Goal: Task Accomplishment & Management: Complete application form

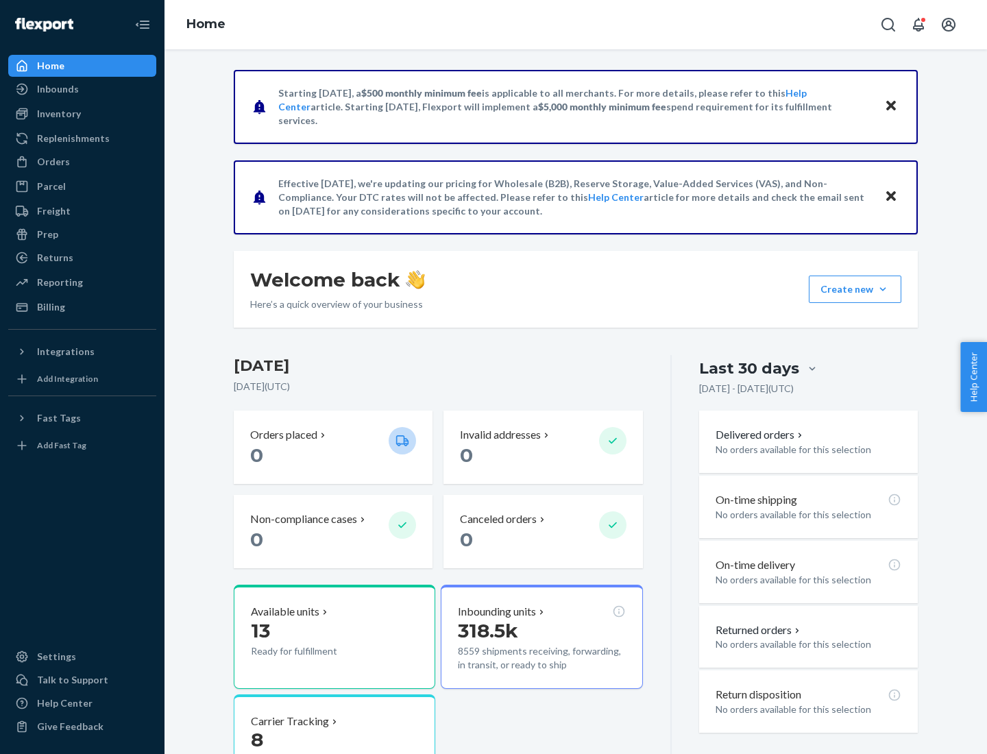
click at [883, 289] on button "Create new Create new inbound Create new order Create new product" at bounding box center [855, 289] width 93 height 27
click at [82, 89] on div "Inbounds" at bounding box center [82, 89] width 145 height 19
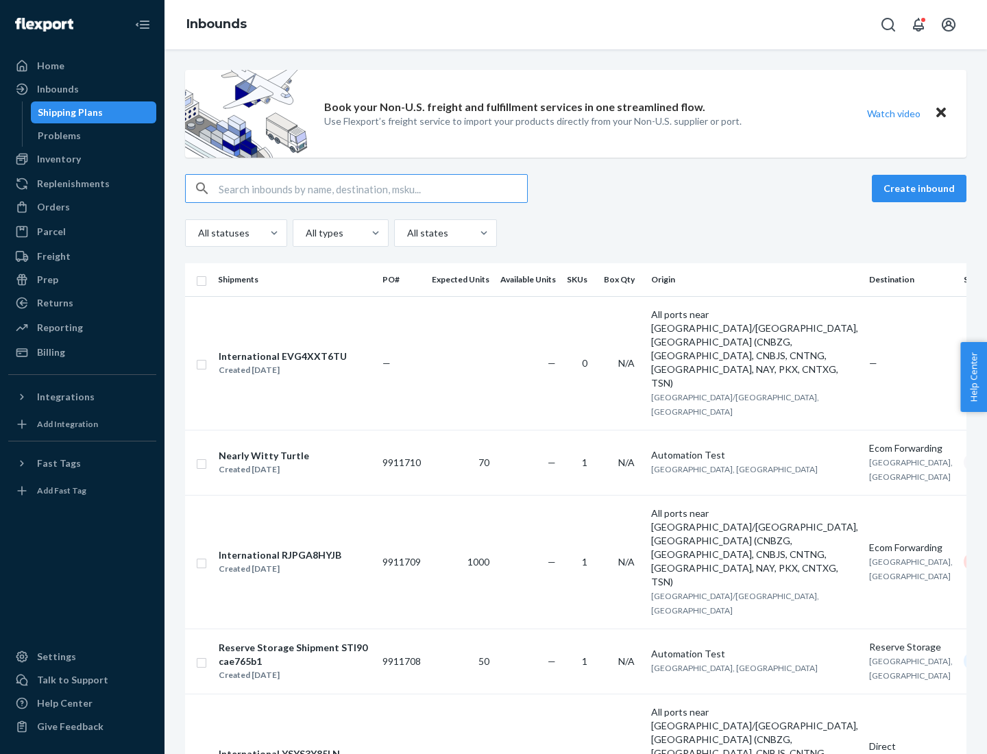
click at [921, 188] on button "Create inbound" at bounding box center [919, 188] width 95 height 27
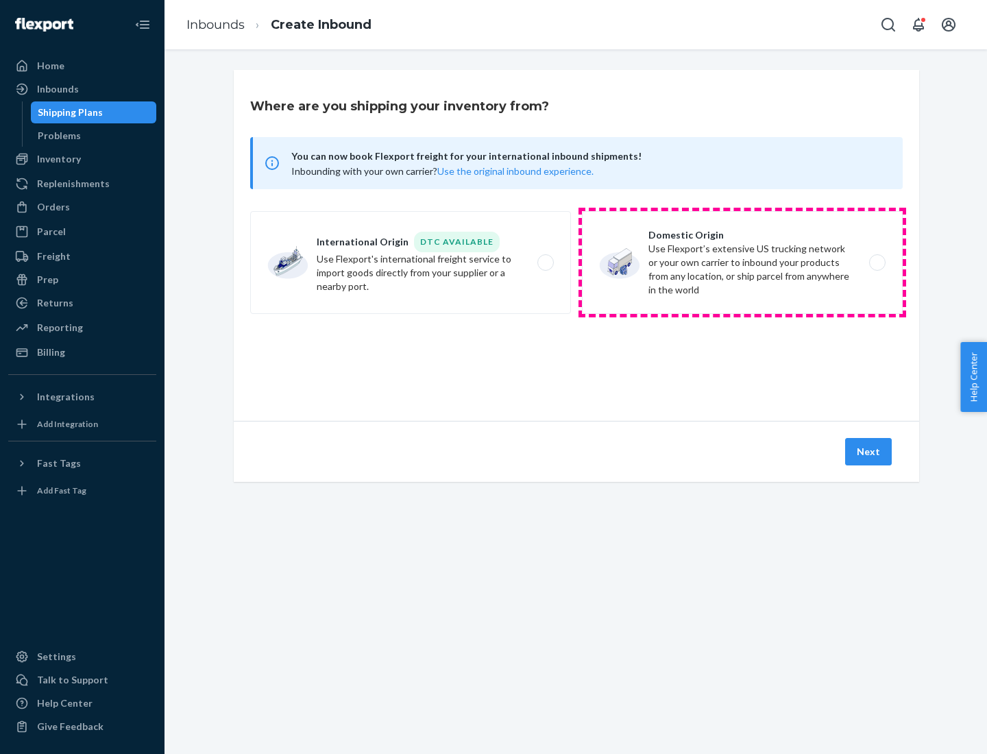
click at [742, 262] on label "Domestic Origin Use Flexport’s extensive US trucking network or your own carrie…" at bounding box center [742, 262] width 321 height 103
click at [877, 262] on input "Domestic Origin Use Flexport’s extensive US trucking network or your own carrie…" at bounding box center [881, 262] width 9 height 9
radio input "true"
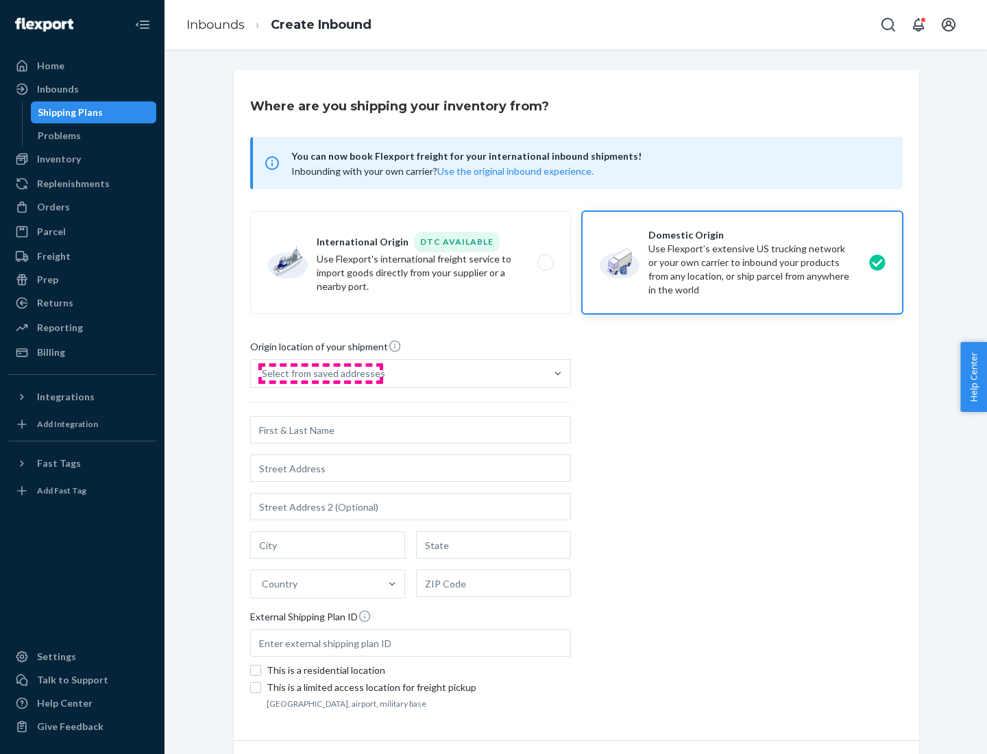
click at [320, 374] on div "Select from saved addresses" at bounding box center [323, 374] width 123 height 14
click at [263, 374] on input "Select from saved addresses" at bounding box center [262, 374] width 1 height 14
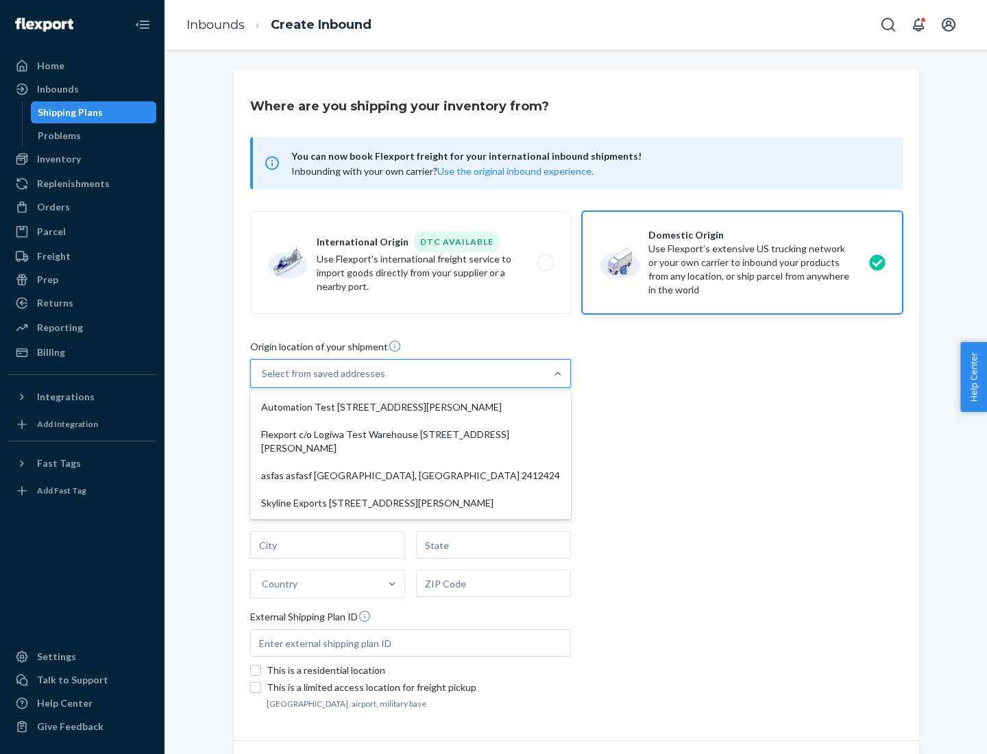
scroll to position [5, 0]
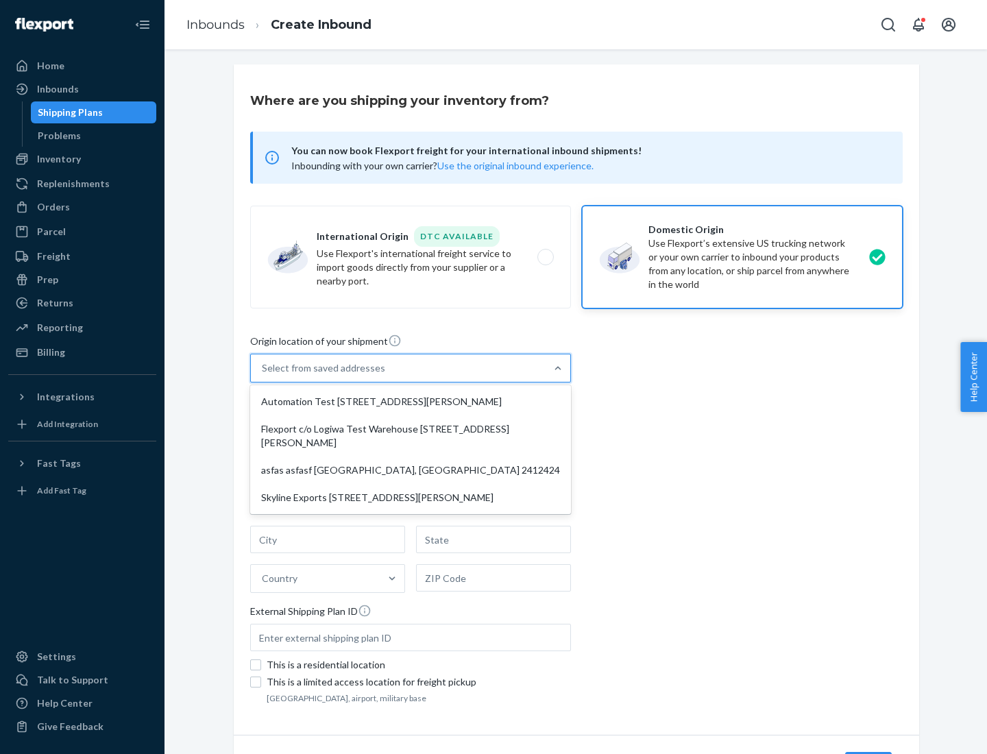
click at [411, 402] on div "Automation Test [STREET_ADDRESS][PERSON_NAME]" at bounding box center [410, 401] width 315 height 27
click at [263, 375] on input "option Automation Test [STREET_ADDRESS][PERSON_NAME] focused, 1 of 4. 4 results…" at bounding box center [262, 368] width 1 height 14
type input "Automation Test"
type input "[STREET_ADDRESS][PERSON_NAME]"
type input "9th Floor"
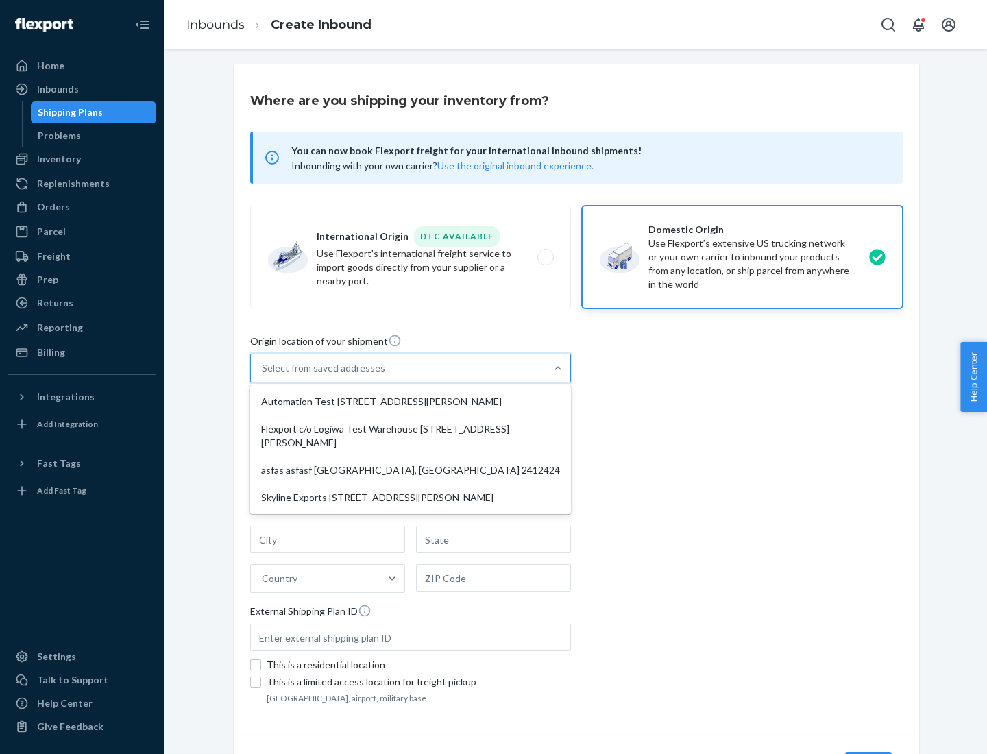
type input "[GEOGRAPHIC_DATA]"
type input "CA"
type input "94104"
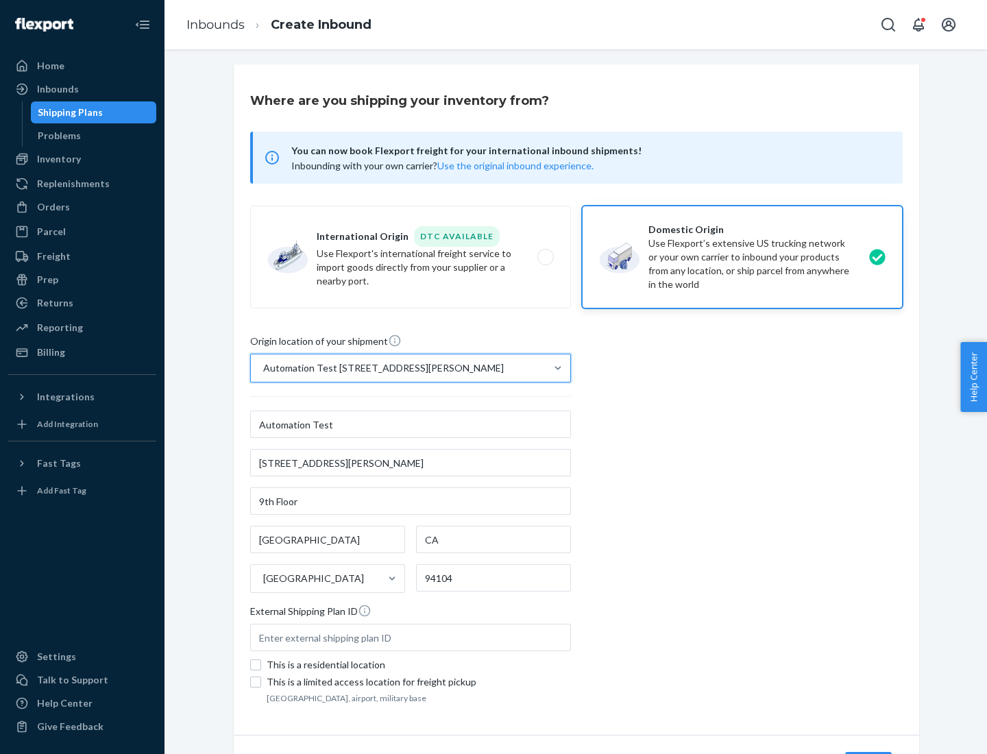
scroll to position [80, 0]
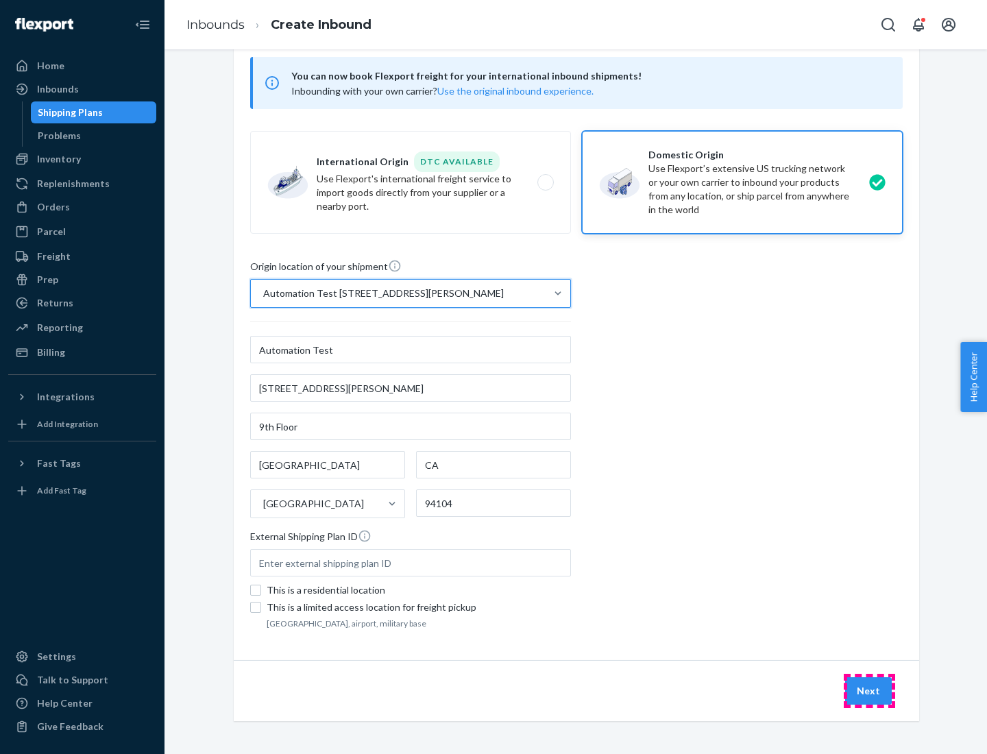
click at [869, 691] on button "Next" at bounding box center [868, 690] width 47 height 27
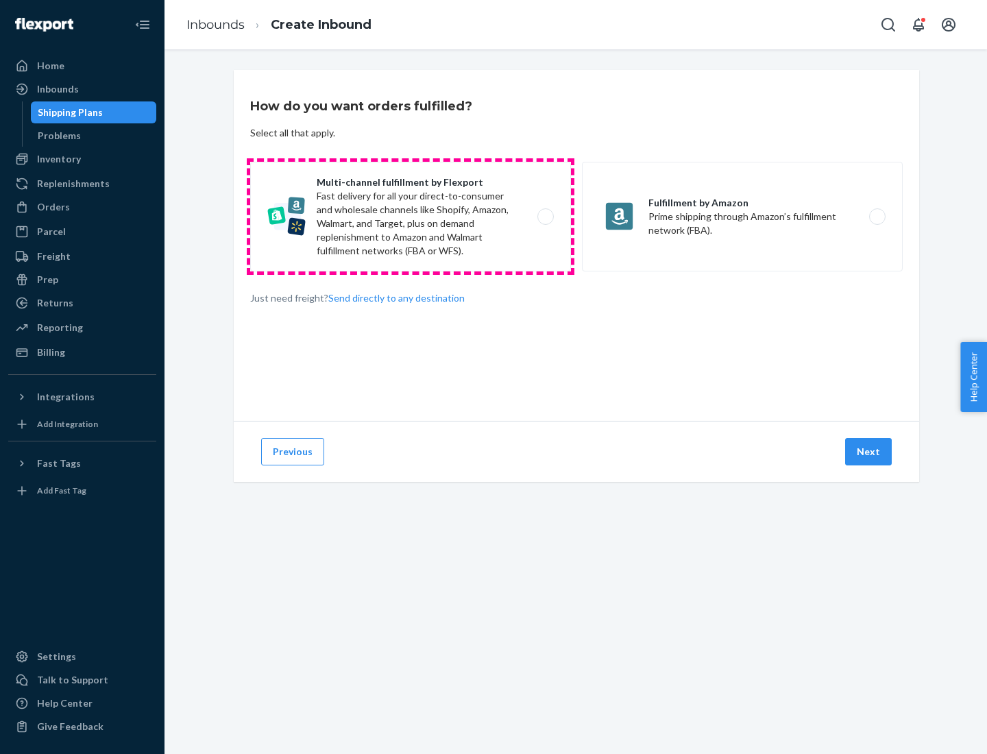
click at [411, 217] on label "Multi-channel fulfillment by Flexport Fast delivery for all your direct-to-cons…" at bounding box center [410, 217] width 321 height 110
click at [545, 217] on input "Multi-channel fulfillment by Flexport Fast delivery for all your direct-to-cons…" at bounding box center [549, 216] width 9 height 9
radio input "true"
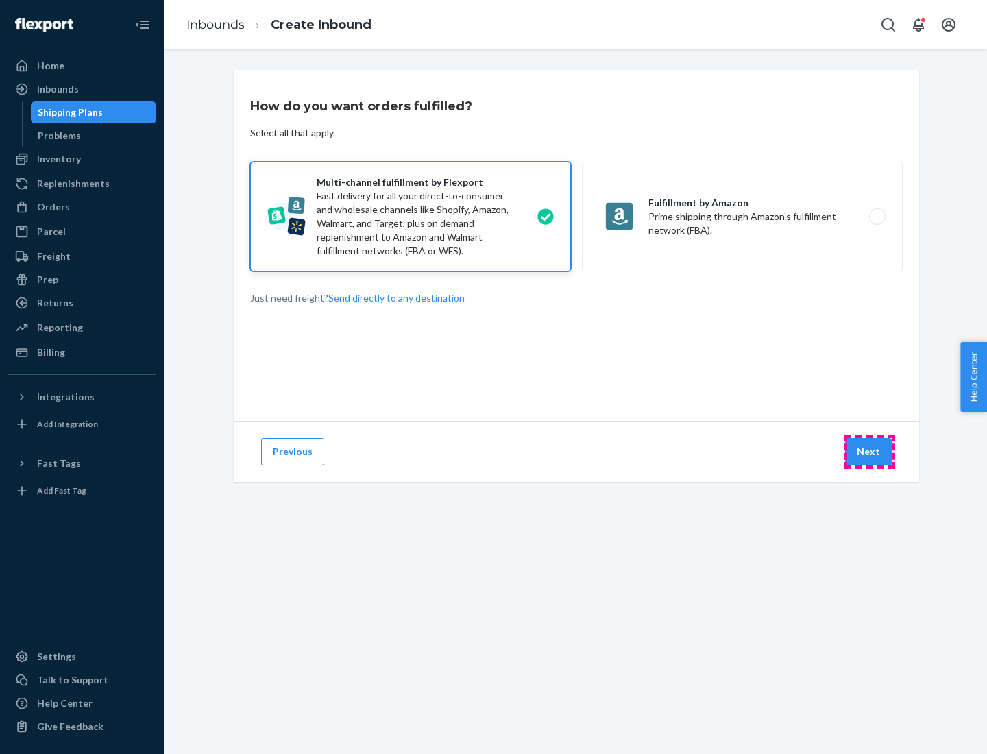
click at [869, 452] on button "Next" at bounding box center [868, 451] width 47 height 27
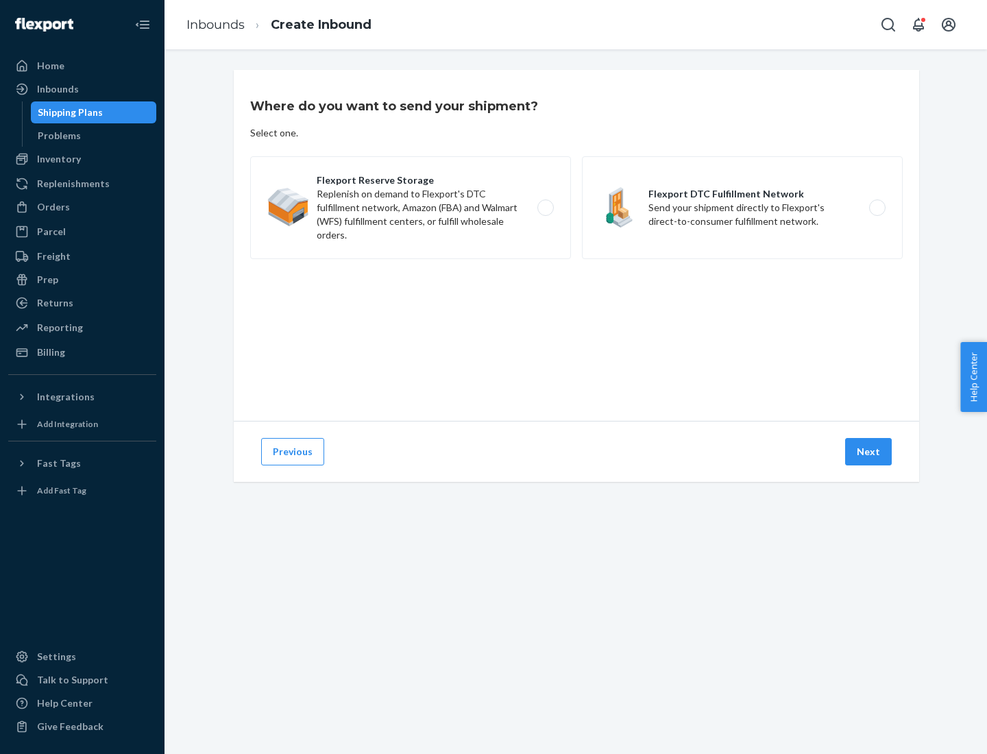
click at [742, 208] on label "Flexport DTC Fulfillment Network Send your shipment directly to Flexport's dire…" at bounding box center [742, 207] width 321 height 103
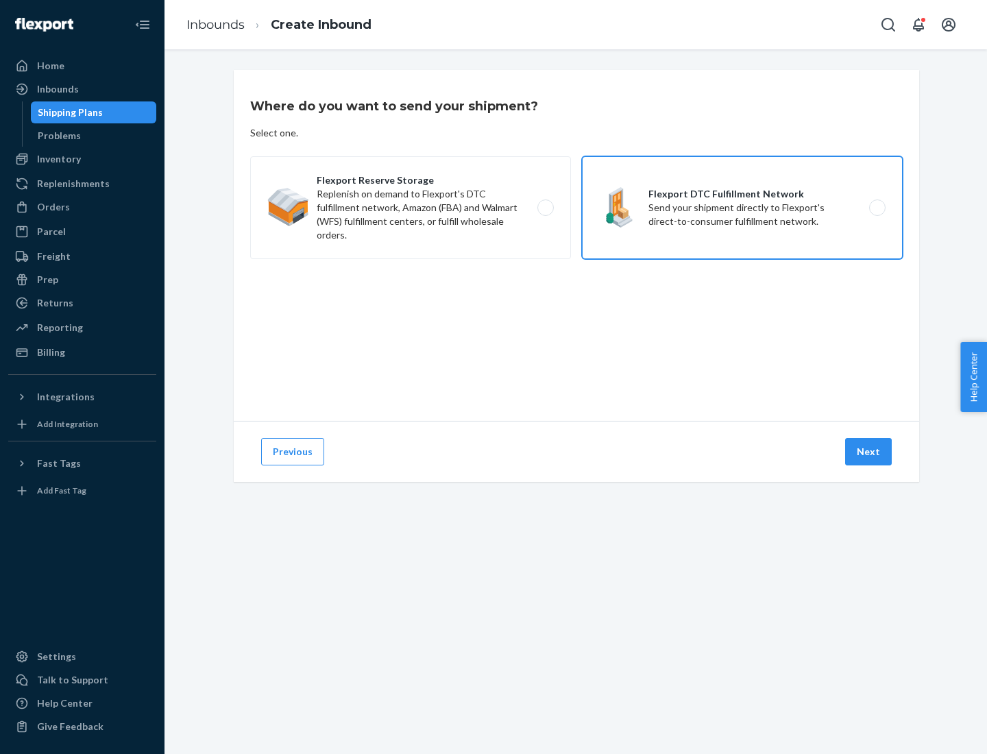
click at [877, 208] on input "Flexport DTC Fulfillment Network Send your shipment directly to Flexport's dire…" at bounding box center [881, 208] width 9 height 9
radio input "true"
click at [869, 452] on button "Next" at bounding box center [868, 451] width 47 height 27
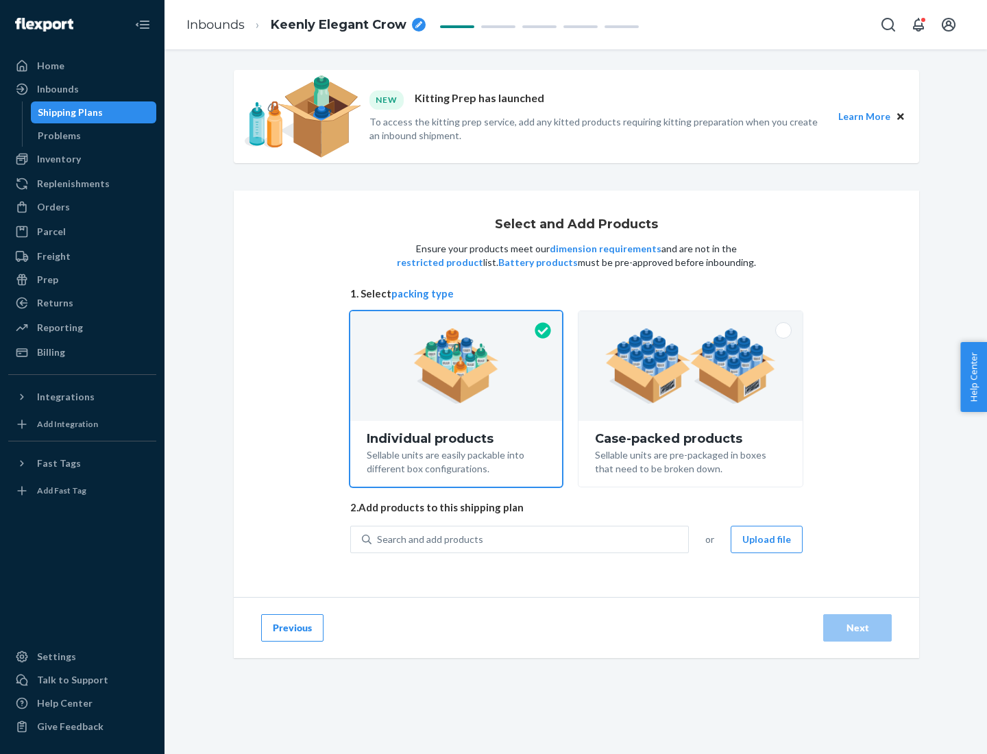
click at [691, 366] on img at bounding box center [690, 365] width 171 height 75
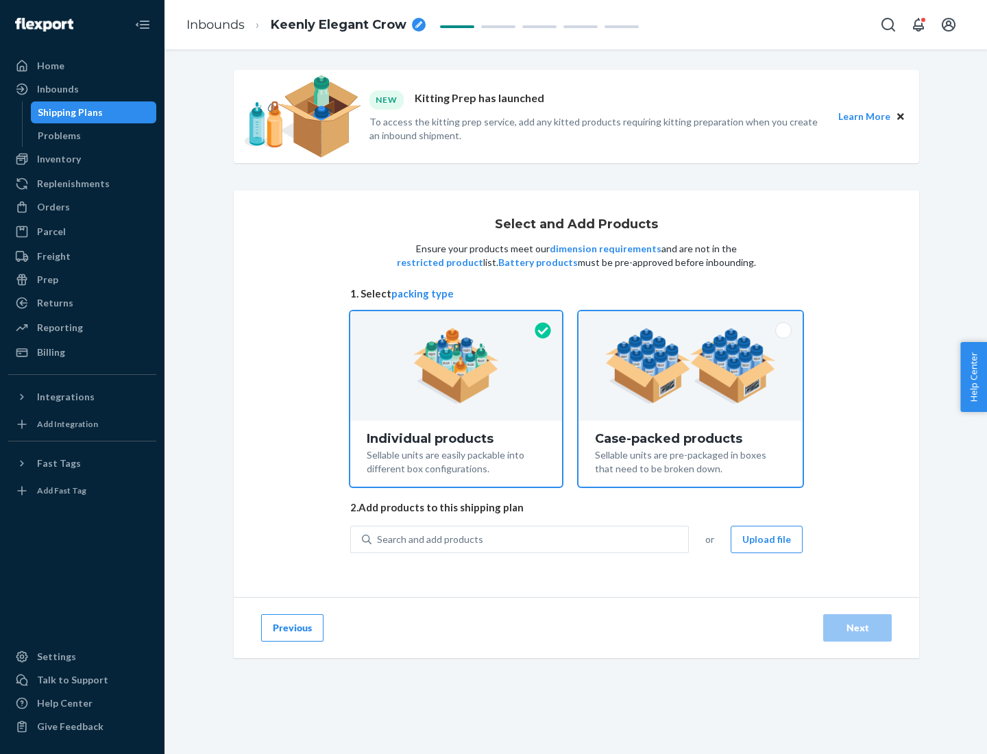
click at [691, 320] on input "Case-packed products Sellable units are pre-packaged in boxes that need to be b…" at bounding box center [690, 315] width 9 height 9
radio input "true"
radio input "false"
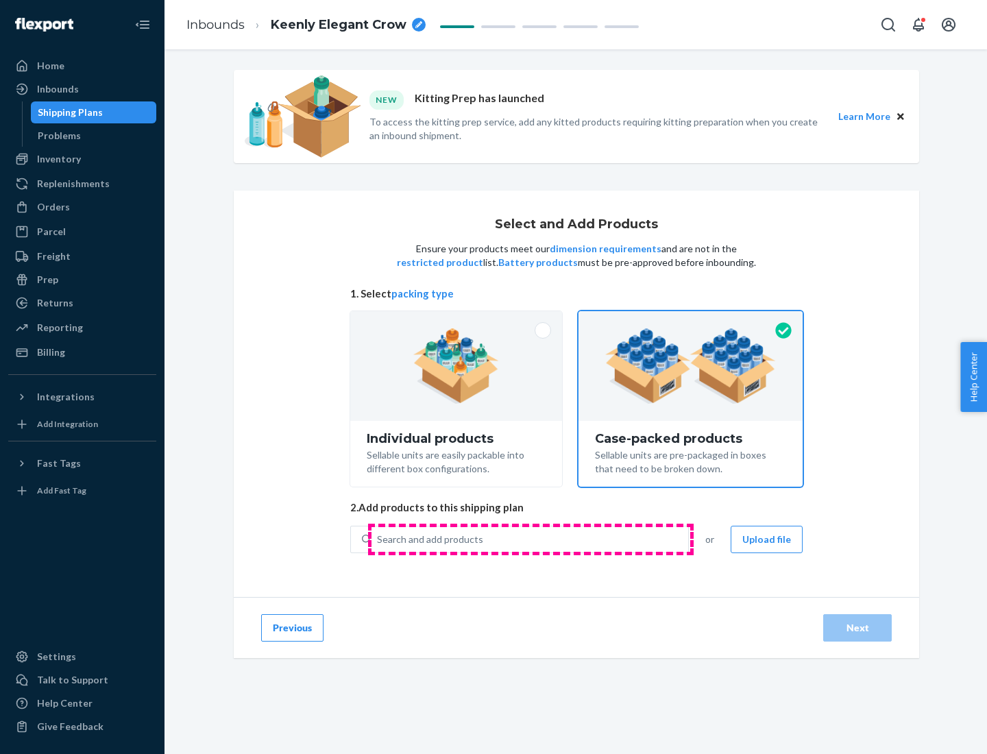
click at [530, 539] on div "Search and add products" at bounding box center [529, 539] width 317 height 25
click at [378, 539] on input "Search and add products" at bounding box center [377, 540] width 1 height 14
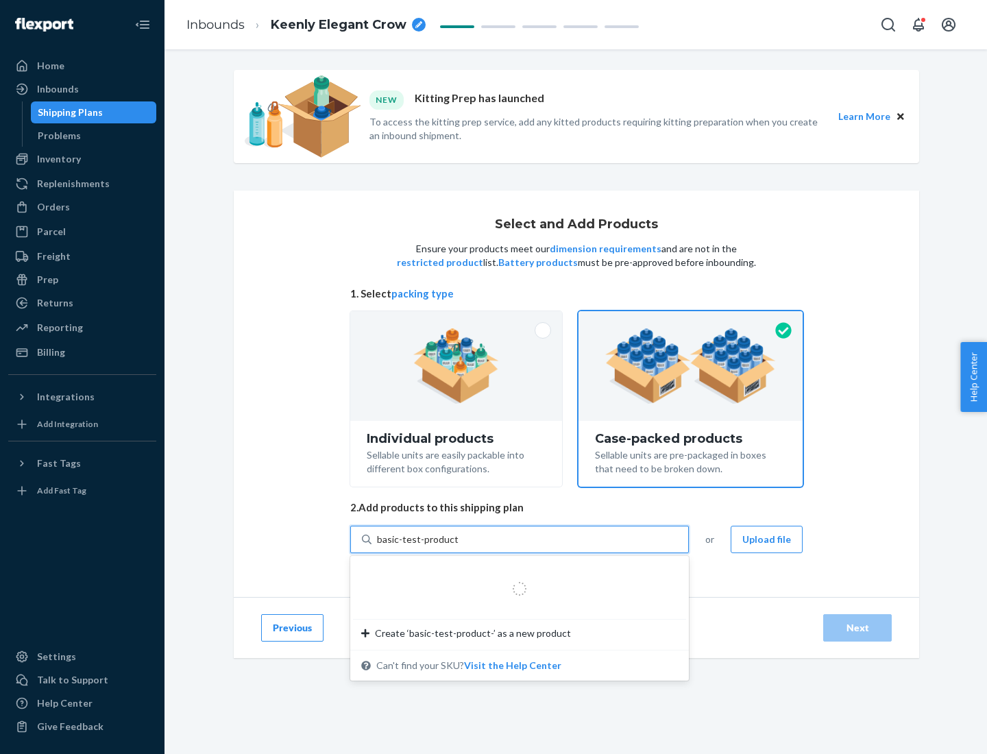
type input "basic-test-product-1"
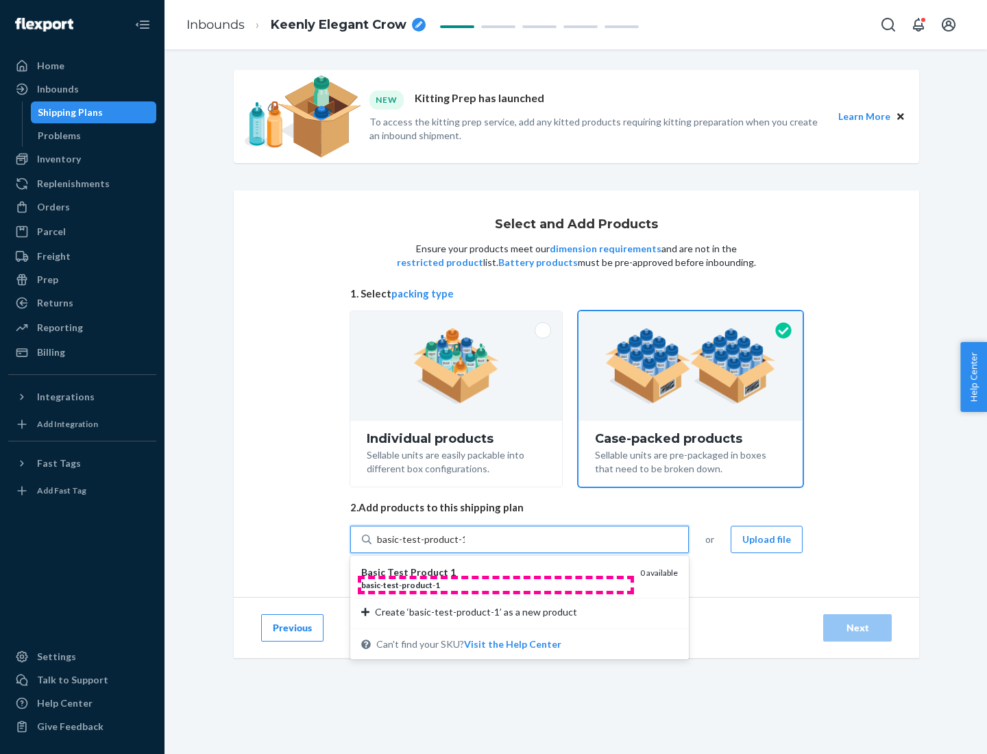
click at [496, 585] on div "basic - test - product - 1" at bounding box center [495, 585] width 268 height 12
click at [465, 546] on input "basic-test-product-1" at bounding box center [421, 540] width 88 height 14
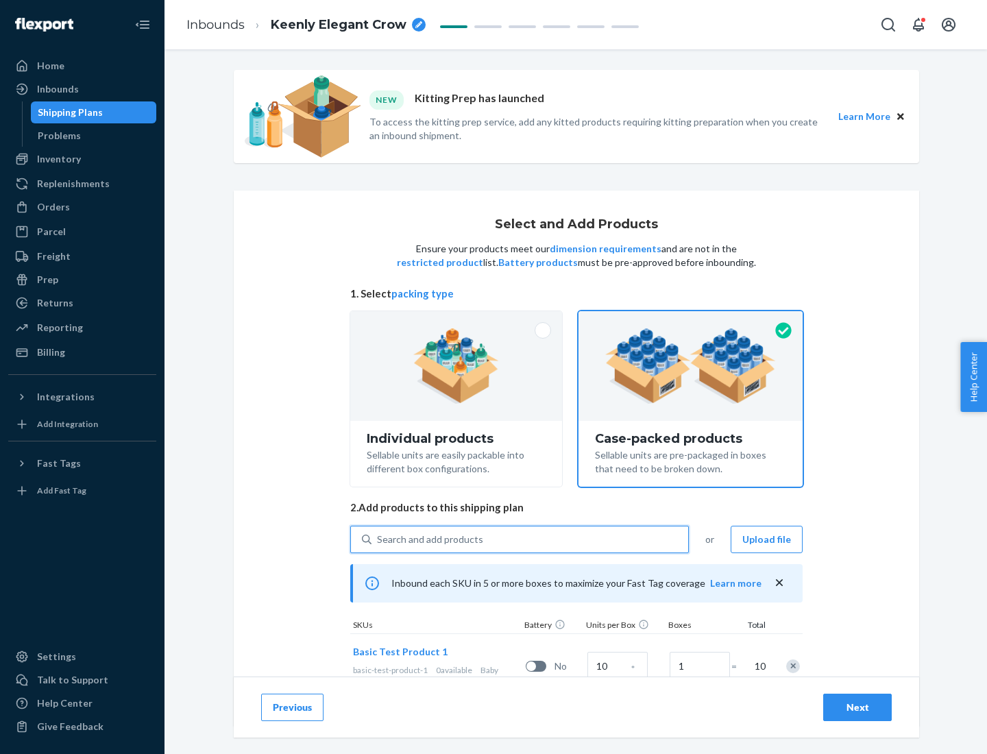
scroll to position [49, 0]
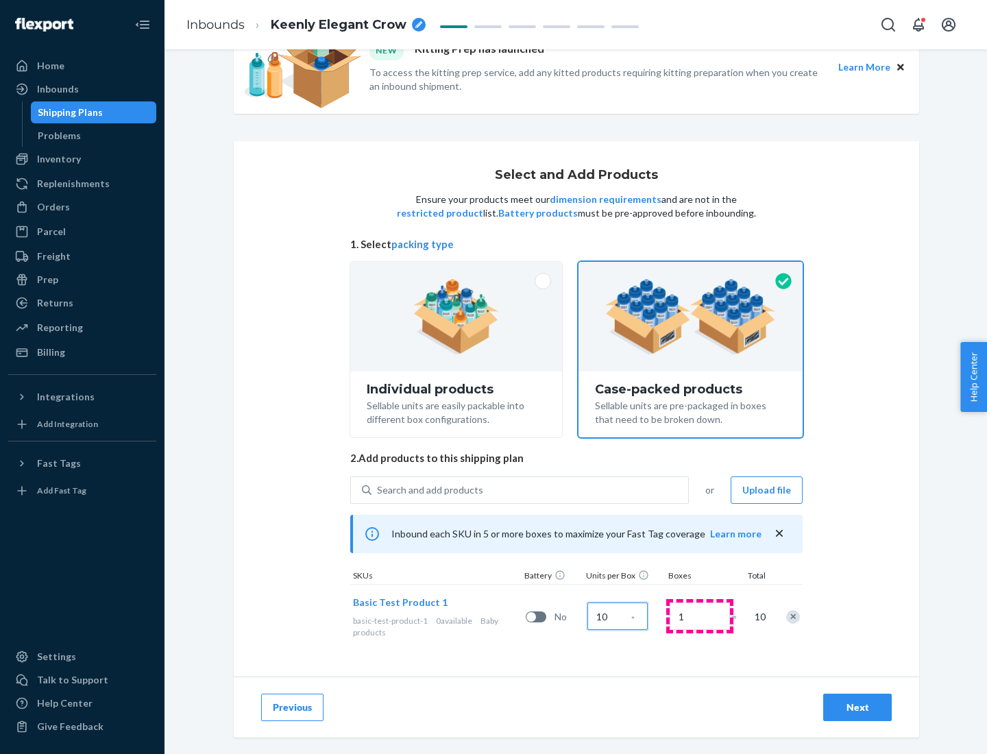
type input "10"
type input "7"
click at [857, 707] on div "Next" at bounding box center [857, 707] width 45 height 14
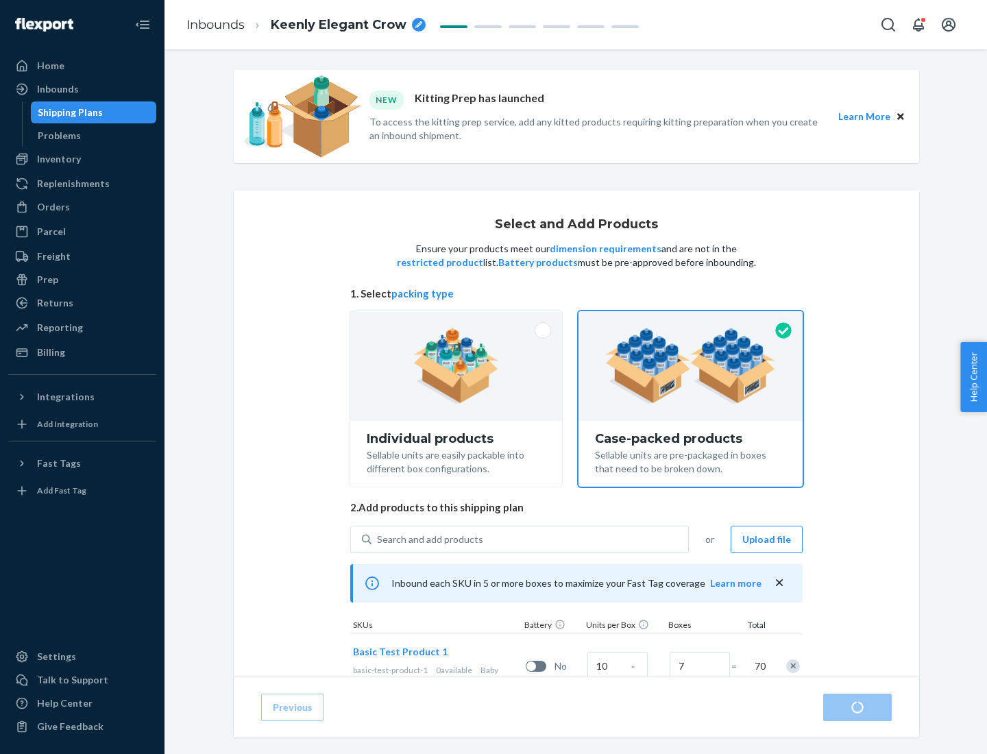
radio input "true"
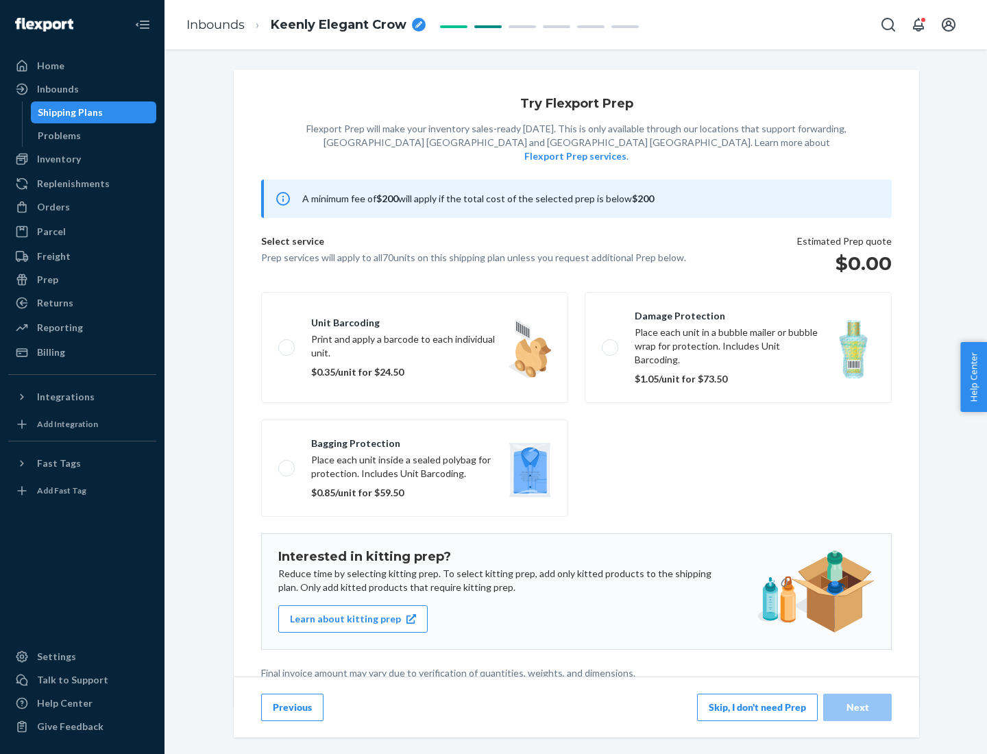
scroll to position [3, 0]
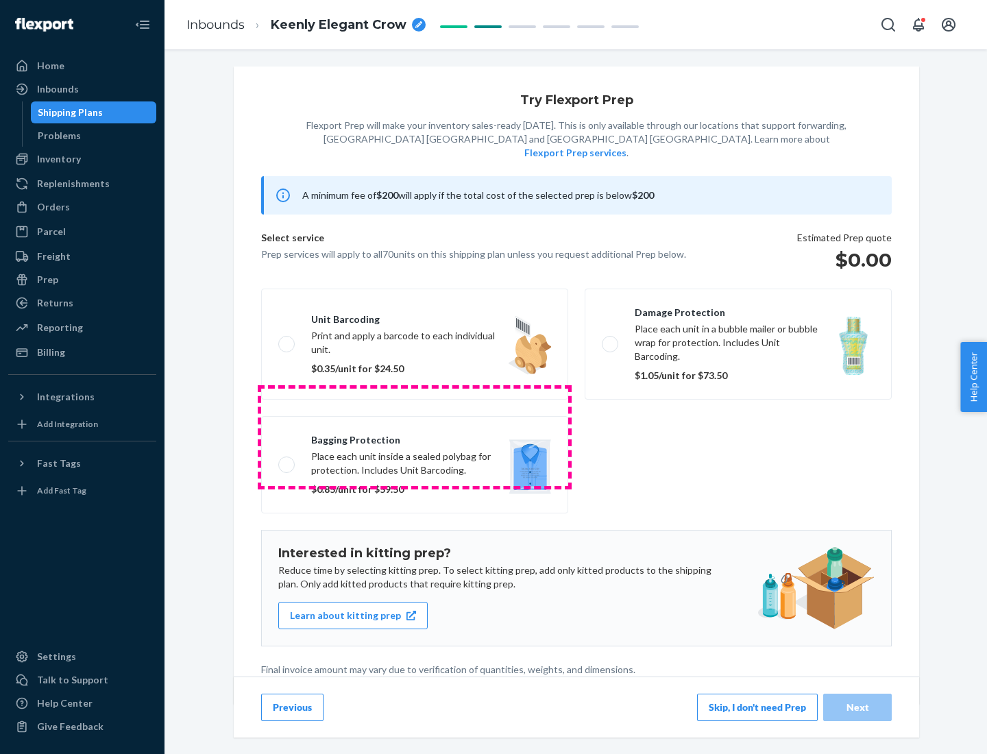
click at [415, 437] on label "Bagging protection Place each unit inside a sealed polybag for protection. Incl…" at bounding box center [414, 464] width 307 height 97
click at [287, 460] on input "Bagging protection Place each unit inside a sealed polybag for protection. Incl…" at bounding box center [282, 464] width 9 height 9
checkbox input "true"
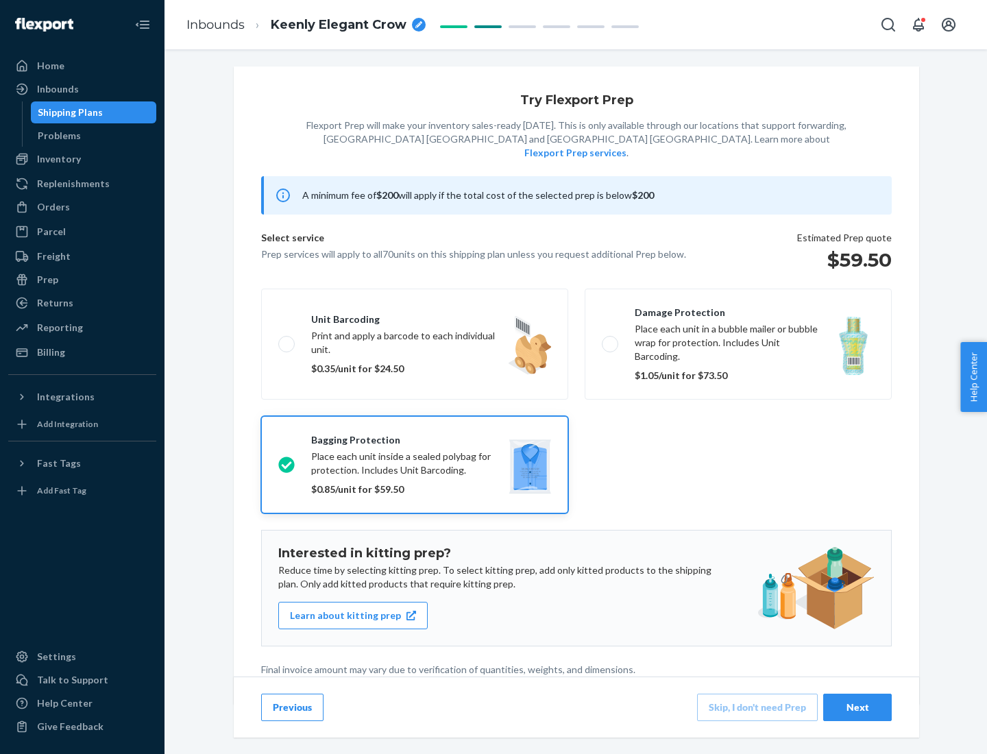
click at [857, 707] on div "Next" at bounding box center [857, 707] width 45 height 14
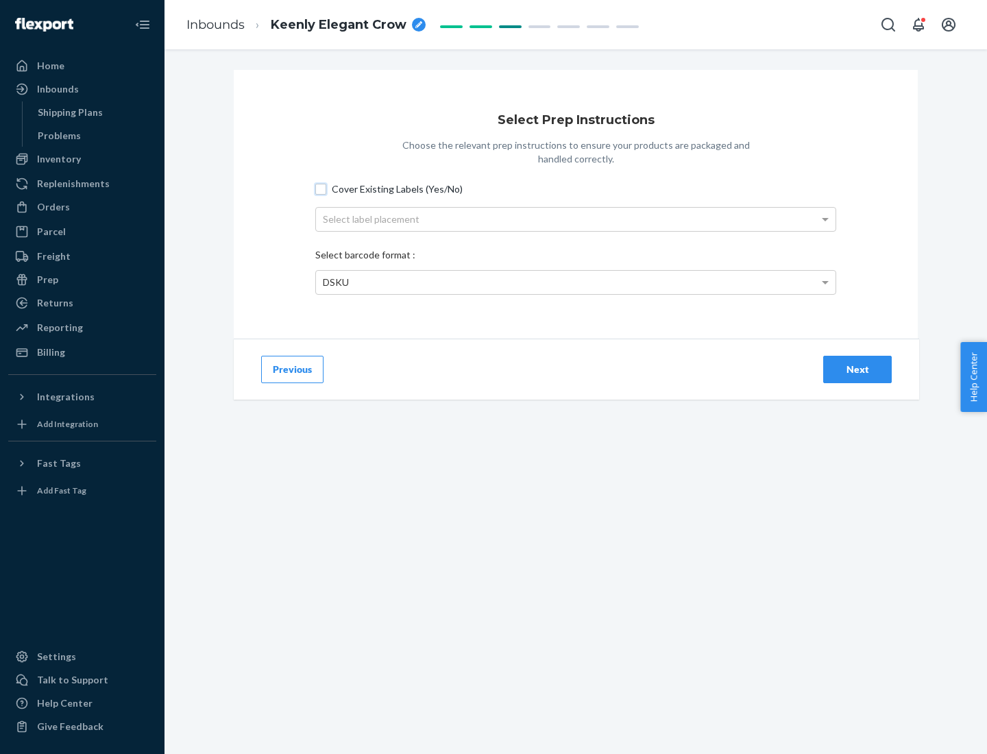
click at [321, 188] on input "Cover Existing Labels (Yes/No)" at bounding box center [320, 189] width 11 height 11
checkbox input "true"
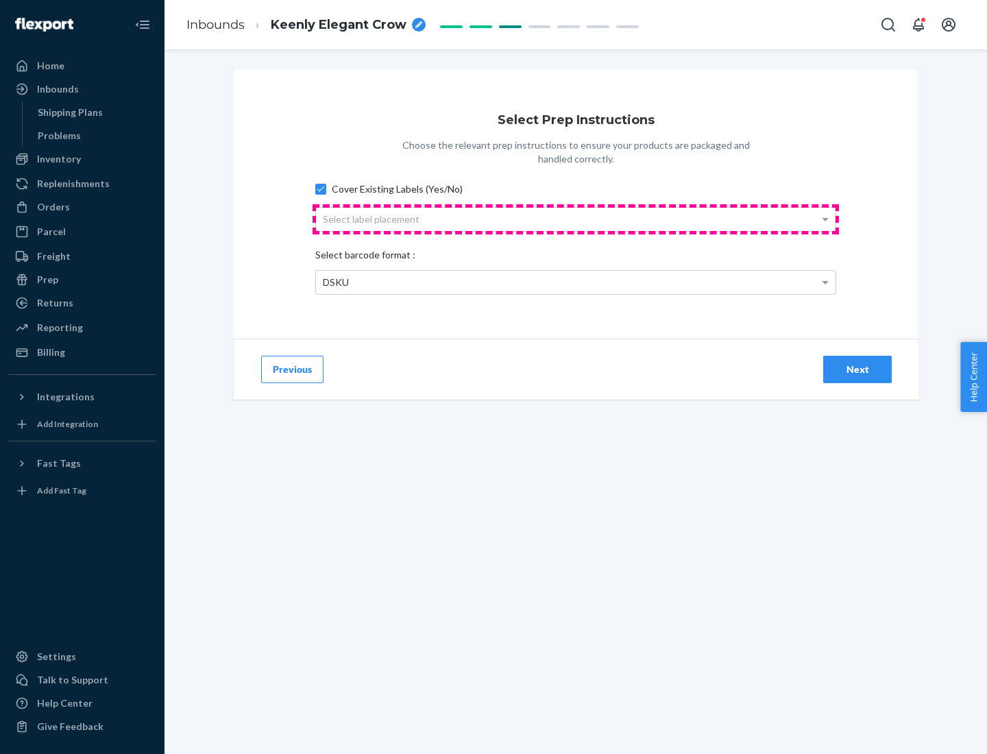
click at [576, 219] on div "Select label placement" at bounding box center [576, 219] width 520 height 23
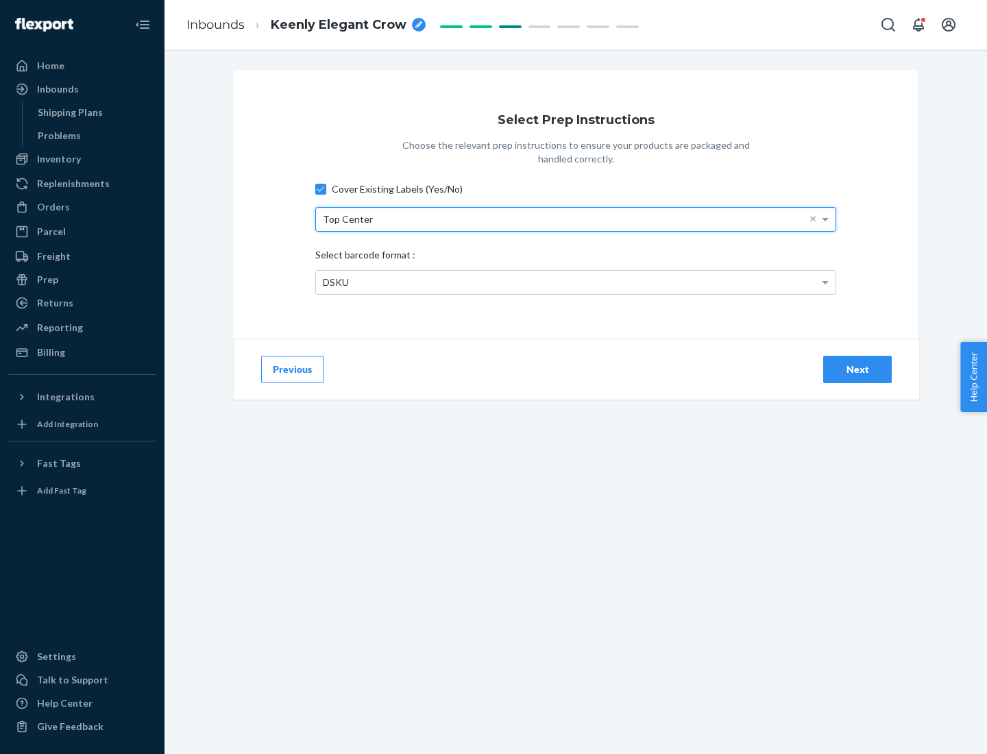
click at [576, 282] on div "DSKU" at bounding box center [576, 282] width 520 height 23
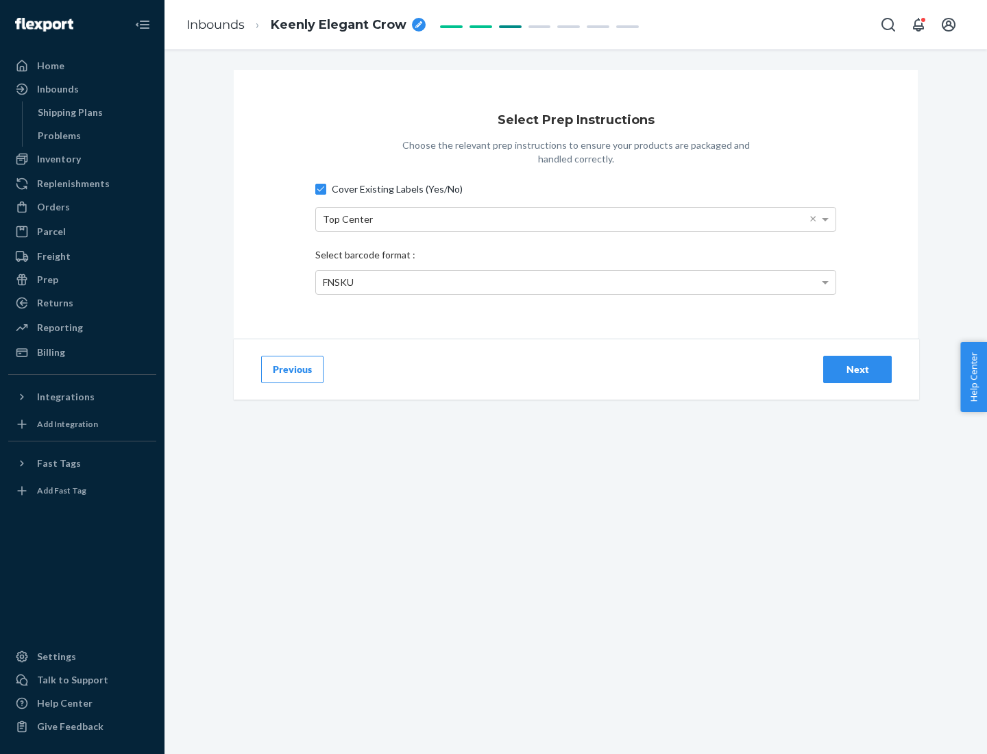
click at [857, 369] on div "Next" at bounding box center [857, 370] width 45 height 14
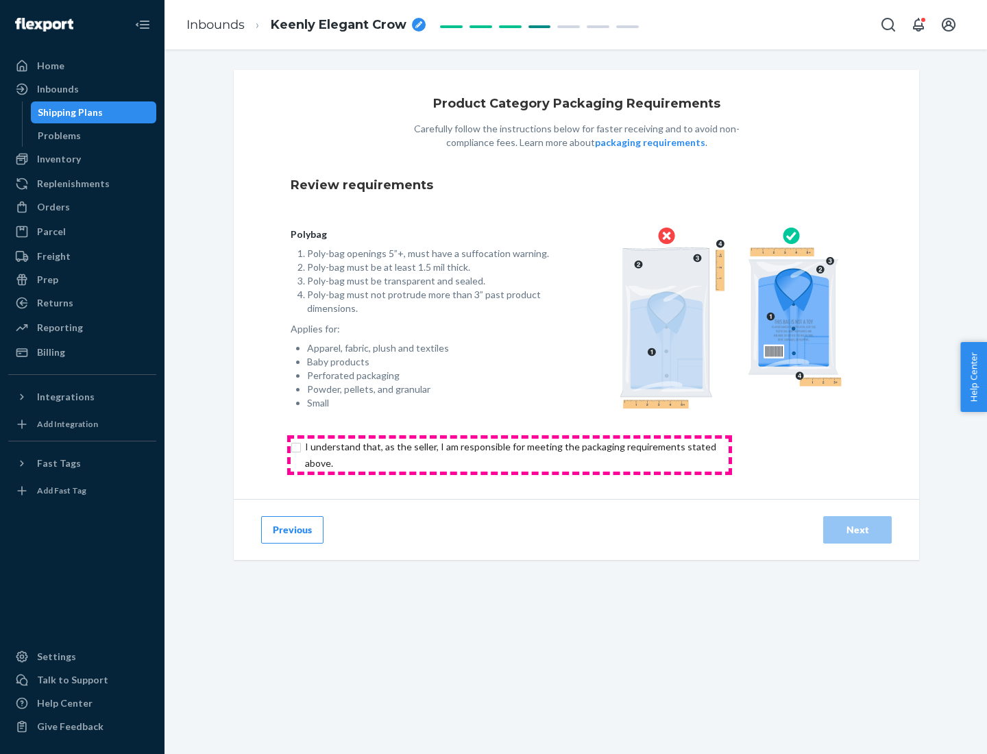
click at [509, 454] on input "checkbox" at bounding box center [519, 455] width 456 height 33
checkbox input "true"
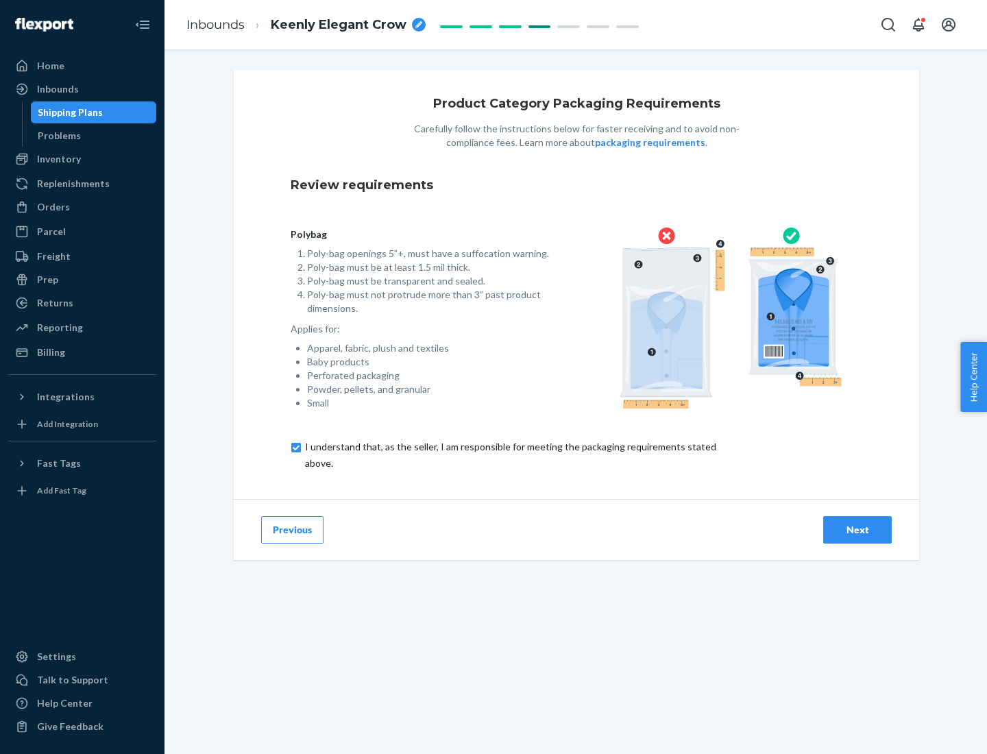
click at [857, 529] on div "Next" at bounding box center [857, 530] width 45 height 14
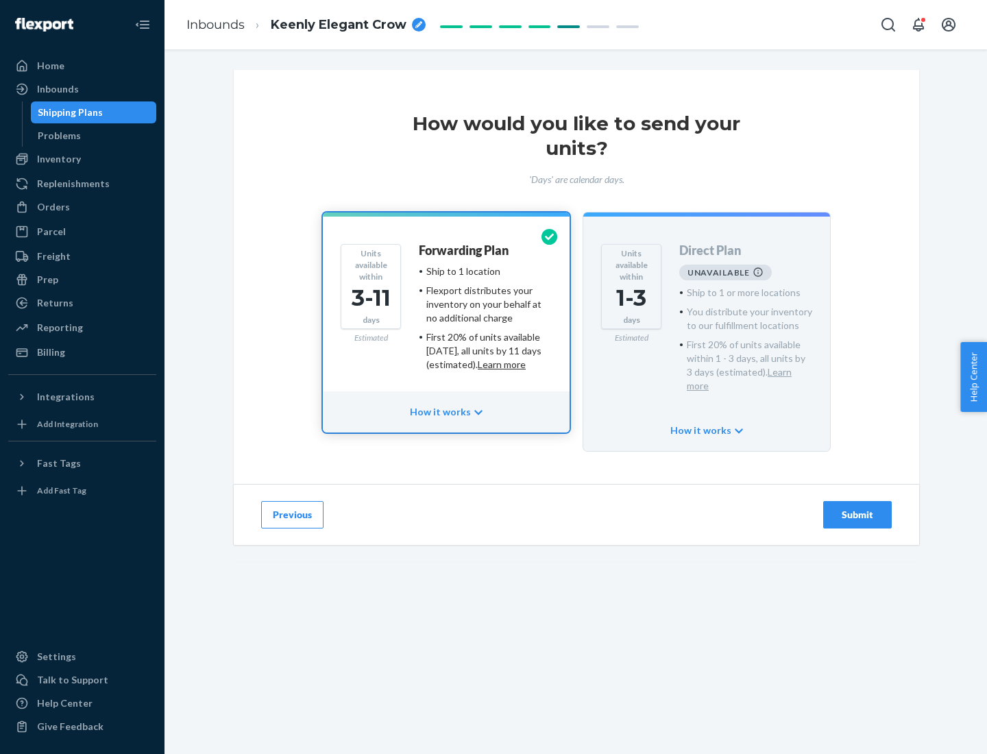
click at [465, 250] on h4 "Forwarding Plan" at bounding box center [464, 251] width 90 height 14
click at [857, 508] on div "Submit" at bounding box center [857, 515] width 45 height 14
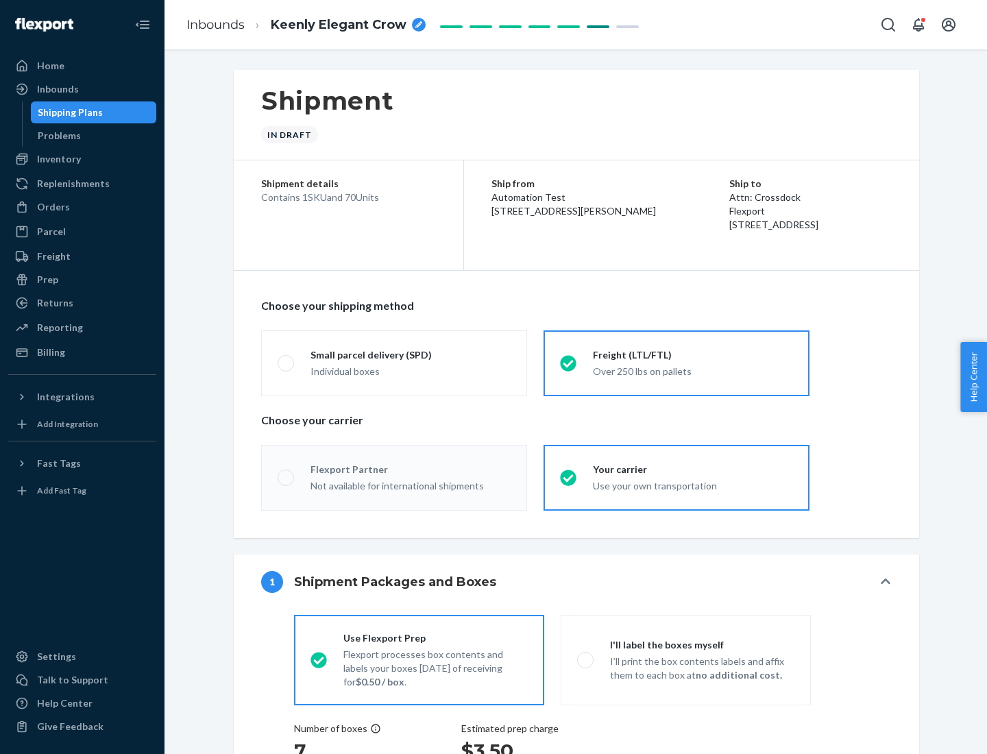
radio input "true"
radio input "false"
radio input "true"
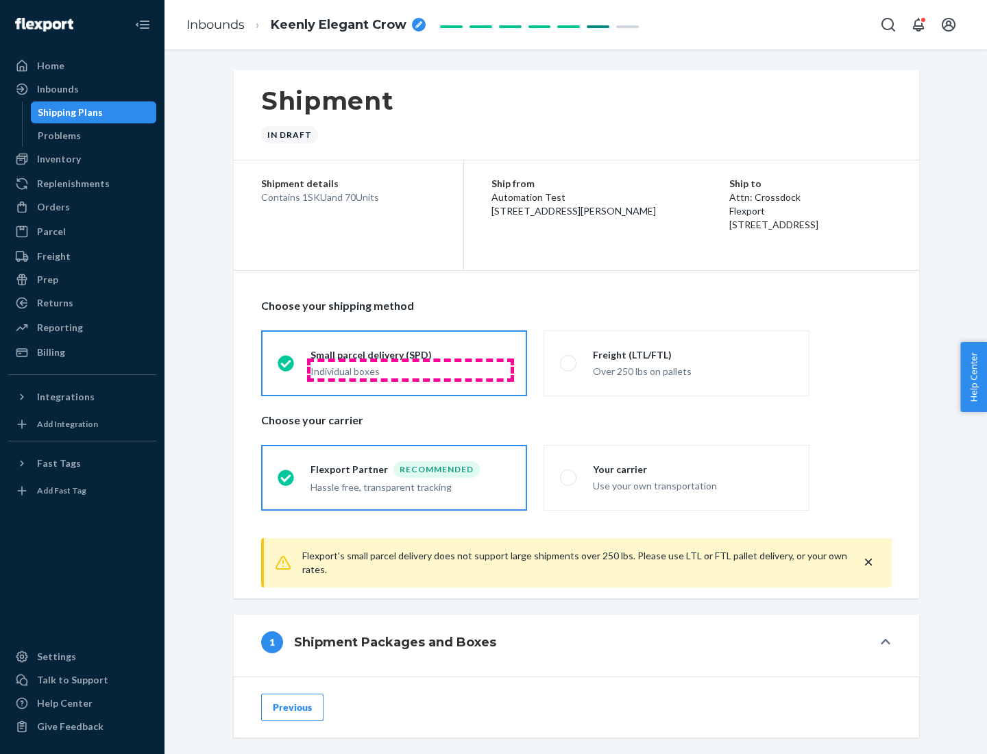
click at [411, 369] on div "Individual boxes" at bounding box center [410, 372] width 200 height 14
click at [286, 367] on input "Small parcel delivery (SPD) Individual boxes" at bounding box center [282, 362] width 9 height 9
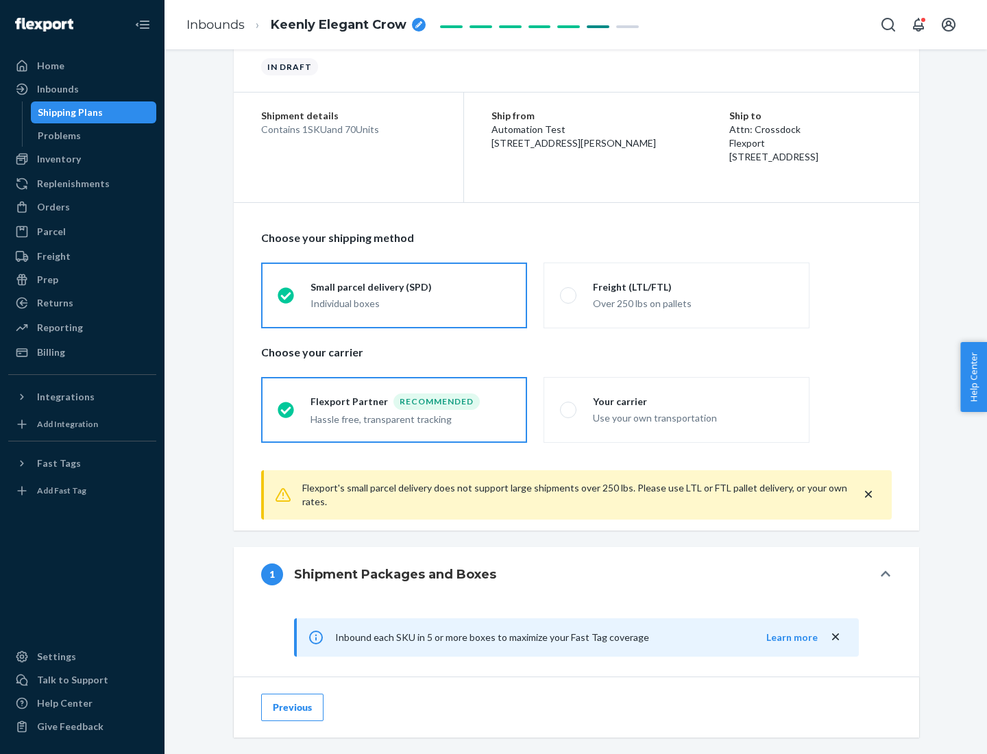
click at [693, 401] on div "Your carrier" at bounding box center [693, 402] width 200 height 14
click at [569, 405] on input "Your carrier Use your own transportation" at bounding box center [564, 409] width 9 height 9
radio input "true"
radio input "false"
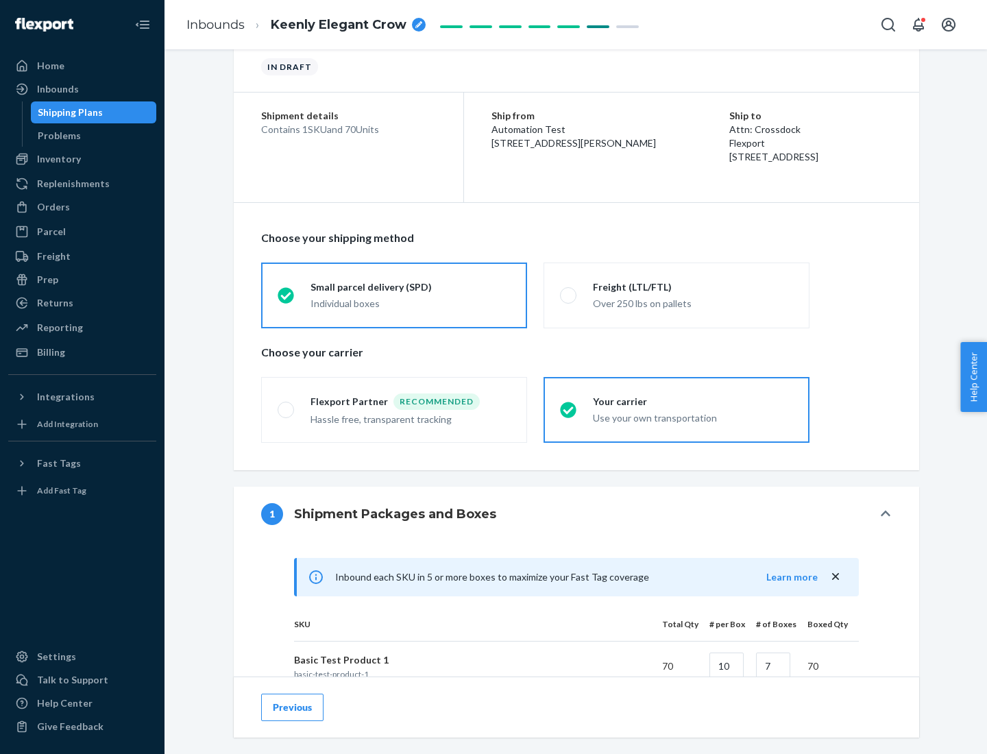
scroll to position [332, 0]
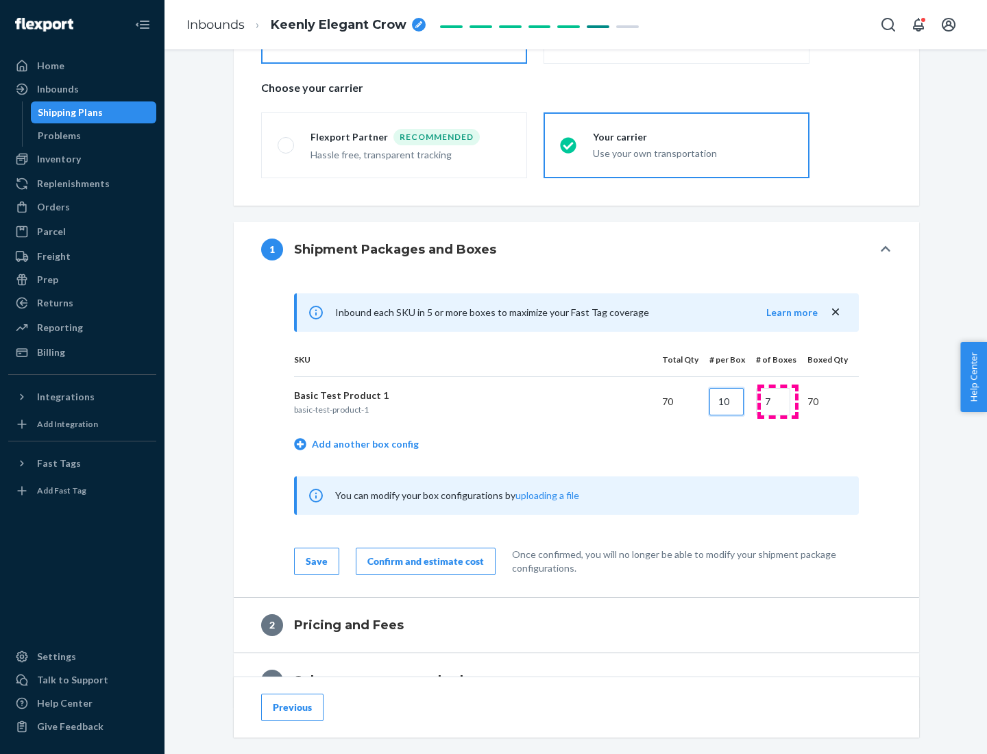
type input "10"
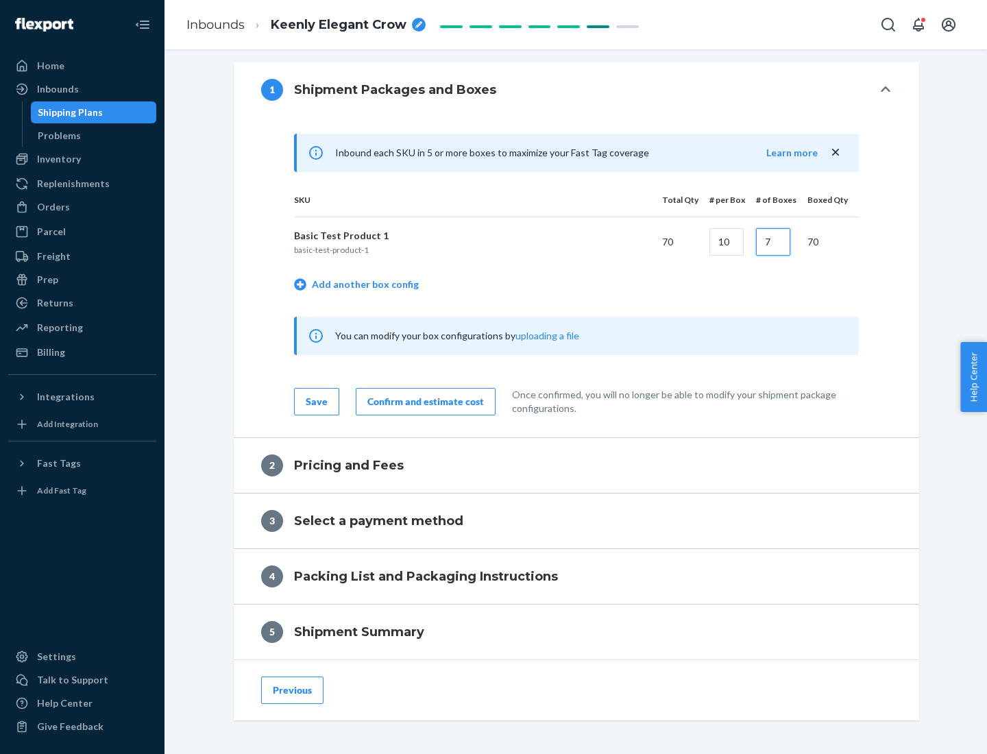
type input "7"
click at [423, 401] on div "Confirm and estimate cost" at bounding box center [425, 402] width 117 height 14
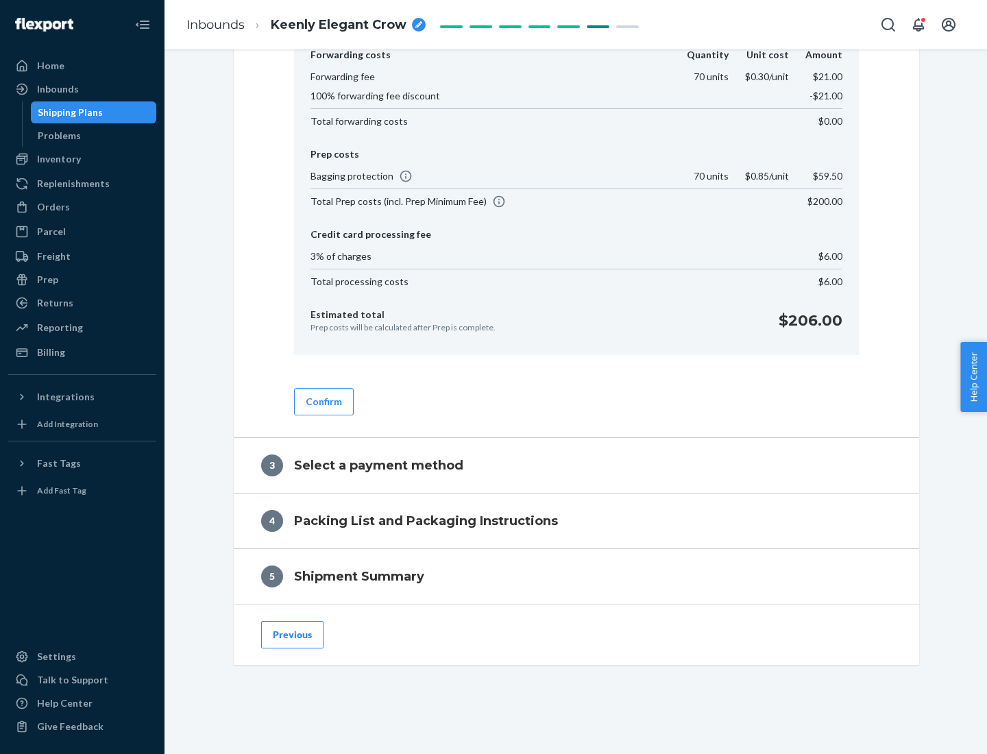
click at [323, 401] on button "Confirm" at bounding box center [324, 401] width 60 height 27
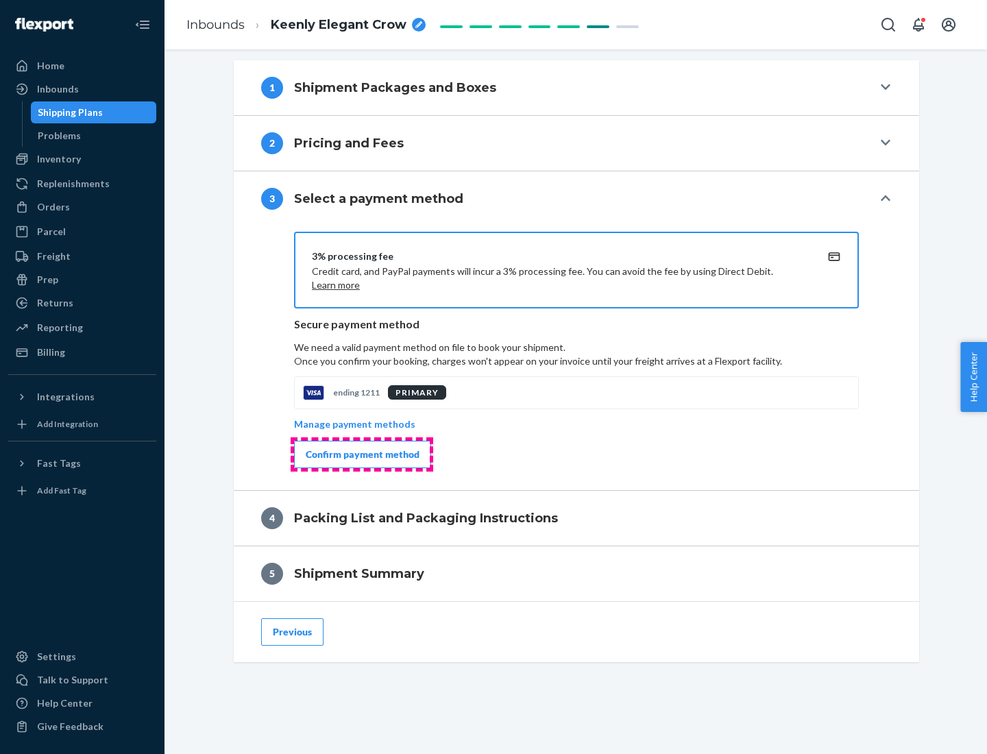
click at [361, 454] on div "Confirm payment method" at bounding box center [363, 455] width 114 height 14
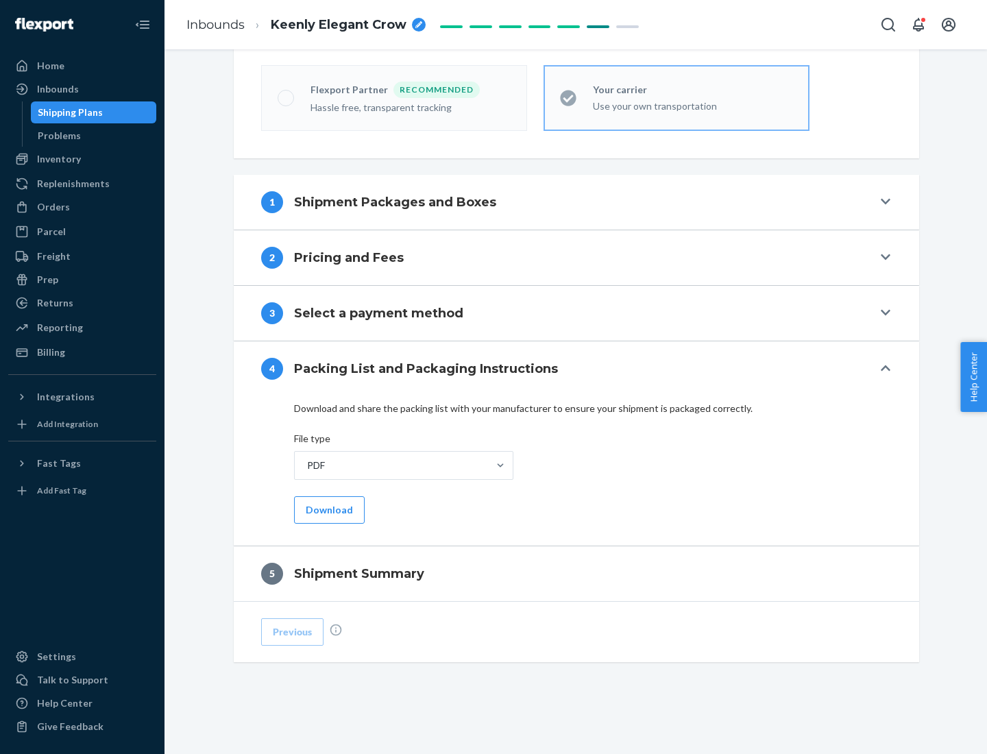
scroll to position [380, 0]
click at [328, 509] on button "Download" at bounding box center [329, 509] width 71 height 27
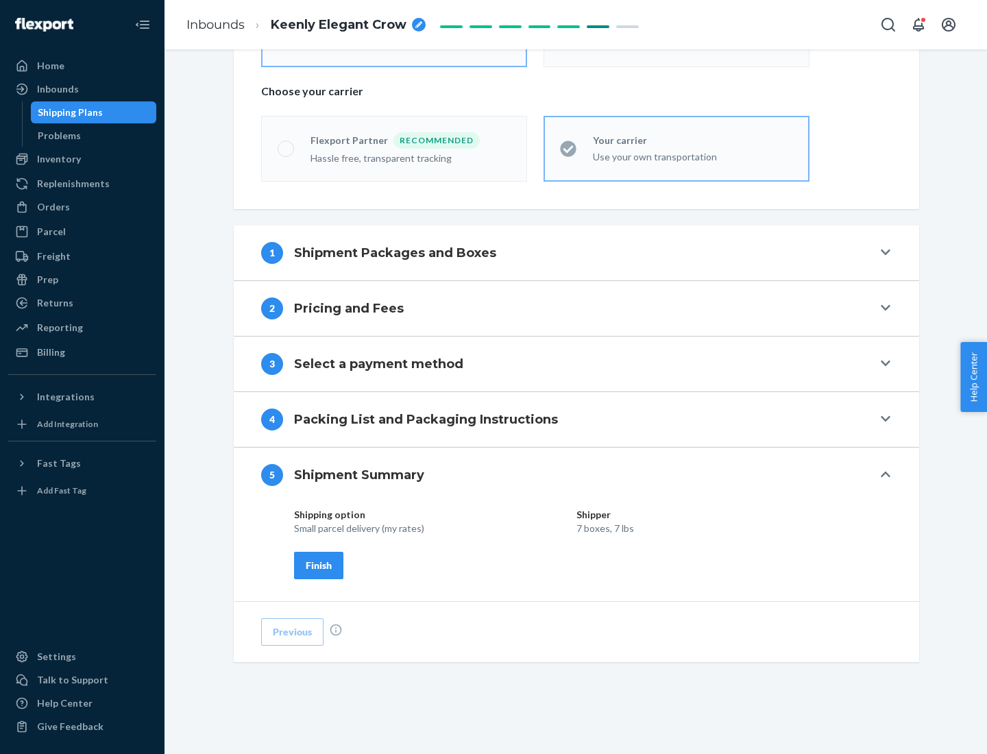
scroll to position [329, 0]
